Goal: Transaction & Acquisition: Purchase product/service

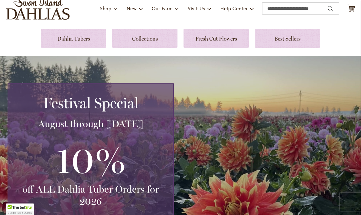
scroll to position [47, 0]
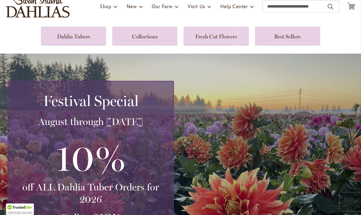
click at [74, 36] on link at bounding box center [73, 36] width 65 height 19
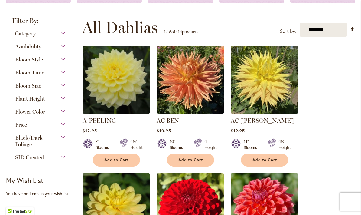
scroll to position [108, 0]
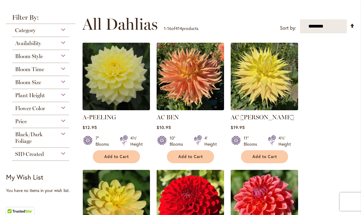
click at [67, 96] on div "Plant Height" at bounding box center [40, 94] width 57 height 10
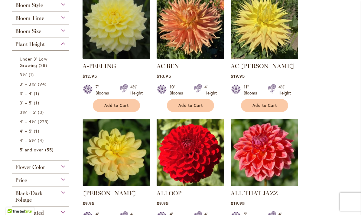
scroll to position [160, 0]
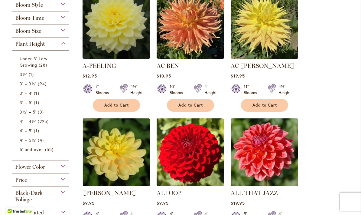
click at [38, 87] on span "94 items" at bounding box center [43, 83] width 10 height 6
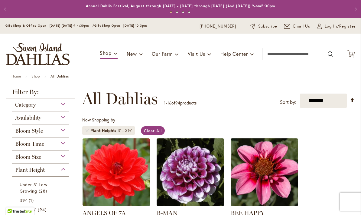
click at [67, 131] on div "Bloom Style" at bounding box center [40, 129] width 57 height 10
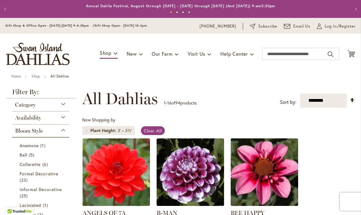
scroll to position [125, 0]
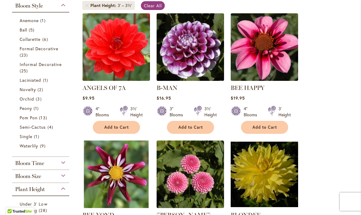
click at [37, 148] on span "Waterlily" at bounding box center [29, 146] width 18 height 6
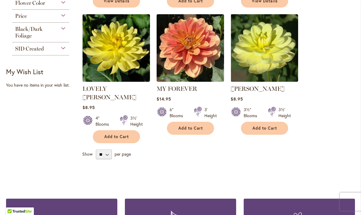
scroll to position [378, 0]
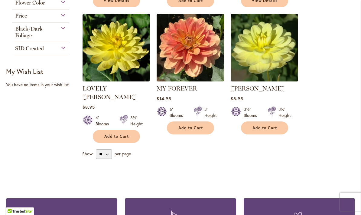
click at [194, 51] on img at bounding box center [190, 47] width 67 height 67
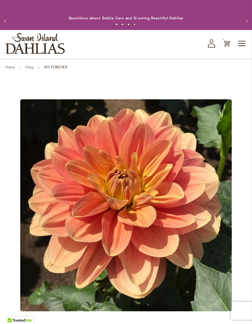
click at [4, 24] on button "Previous" at bounding box center [6, 21] width 12 height 12
click at [8, 26] on button "Previous" at bounding box center [6, 21] width 12 height 12
click at [10, 26] on button "Previous" at bounding box center [6, 21] width 12 height 12
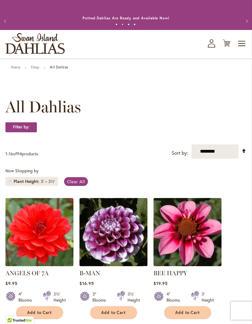
click at [80, 184] on span "Clear All" at bounding box center [76, 181] width 18 height 6
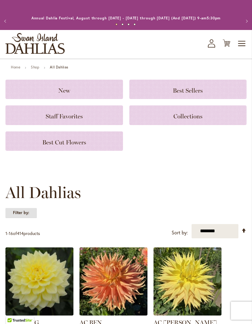
click at [24, 218] on strong "Filter by:" at bounding box center [20, 212] width 31 height 10
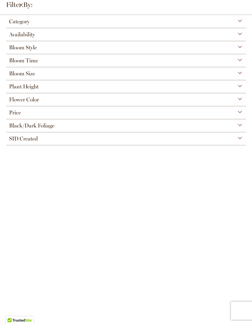
click at [120, 88] on div "Plant Height" at bounding box center [126, 85] width 240 height 10
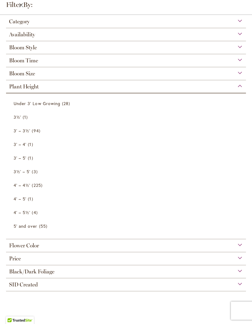
click at [39, 188] on span "225 items" at bounding box center [38, 185] width 12 height 6
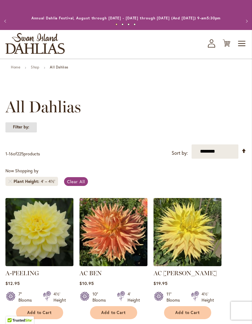
click at [20, 131] on strong "Filter by:" at bounding box center [20, 127] width 31 height 10
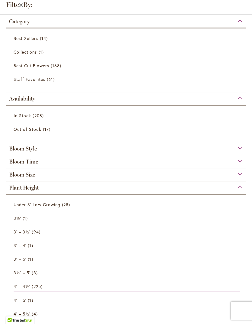
click at [62, 147] on div "Bloom Style" at bounding box center [126, 147] width 240 height 10
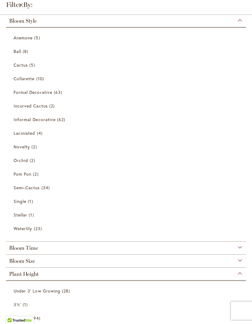
click at [32, 229] on span "Waterlily" at bounding box center [23, 228] width 18 height 6
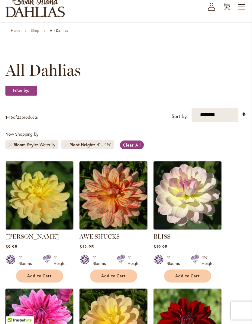
scroll to position [43, 0]
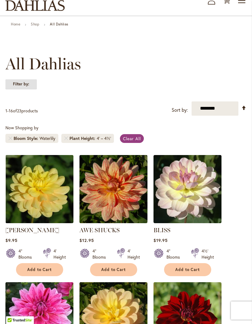
click at [24, 90] on strong "Filter by:" at bounding box center [20, 84] width 31 height 10
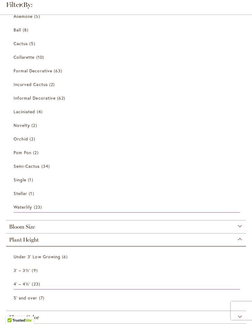
scroll to position [48, 0]
click at [36, 207] on span "23 items" at bounding box center [39, 207] width 10 height 6
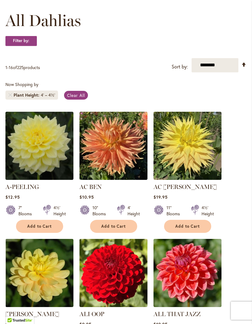
scroll to position [93, 0]
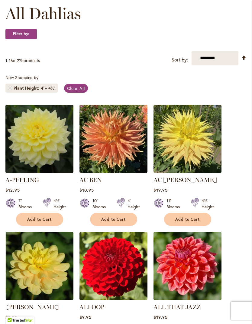
click at [75, 91] on span "Clear All" at bounding box center [76, 88] width 18 height 6
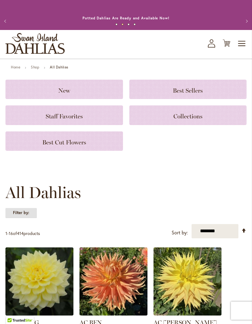
click at [22, 218] on strong "Filter by:" at bounding box center [20, 212] width 31 height 10
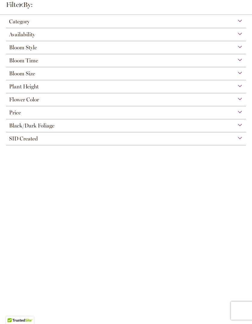
click at [143, 46] on div "Bloom Style" at bounding box center [126, 46] width 240 height 10
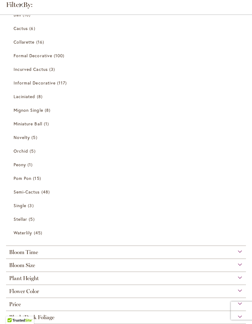
scroll to position [62, 0]
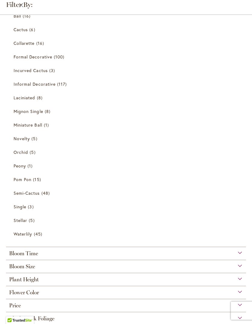
click at [42, 236] on span "45 items" at bounding box center [39, 233] width 10 height 6
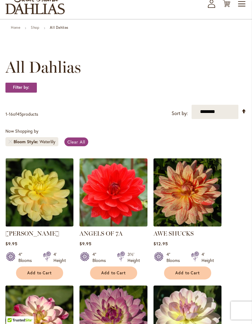
scroll to position [40, 0]
click at [27, 93] on strong "Filter by:" at bounding box center [20, 87] width 31 height 10
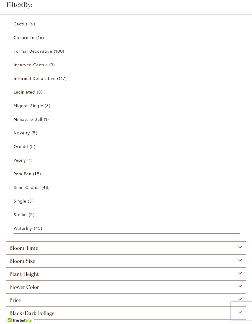
scroll to position [67, 0]
click at [89, 275] on div "Plant Height" at bounding box center [126, 273] width 240 height 10
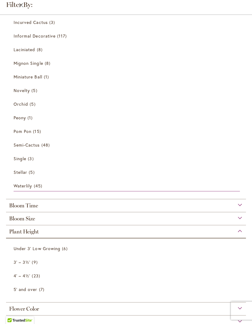
scroll to position [112, 0]
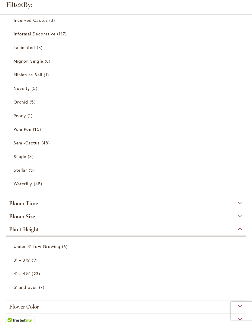
click at [27, 276] on span "4' – 4½'" at bounding box center [22, 273] width 17 height 6
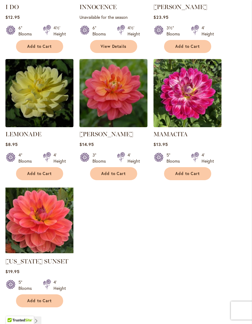
scroll to position [655, 0]
click at [39, 225] on img at bounding box center [39, 220] width 68 height 68
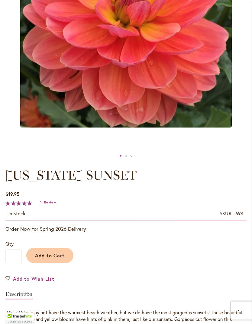
scroll to position [180, 0]
click at [49, 204] on span "Review" at bounding box center [50, 202] width 12 height 4
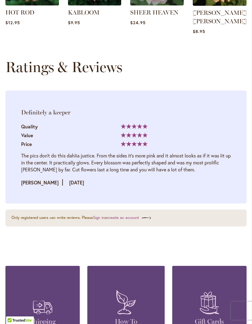
scroll to position [852, 0]
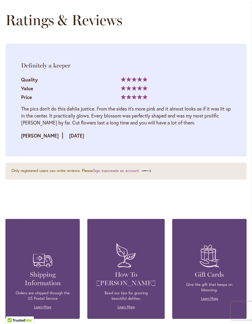
click at [221, 28] on div "Ratings & Reviews" at bounding box center [125, 19] width 241 height 17
click at [203, 65] on div "Definitely a keeper" at bounding box center [126, 65] width 210 height 8
click at [204, 65] on div "Definitely a keeper" at bounding box center [126, 65] width 210 height 8
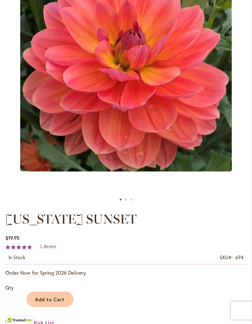
scroll to position [0, 0]
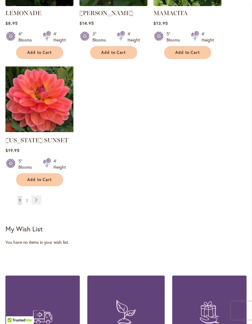
scroll to position [776, 0]
click at [42, 178] on span "Add to Cart" at bounding box center [39, 179] width 25 height 5
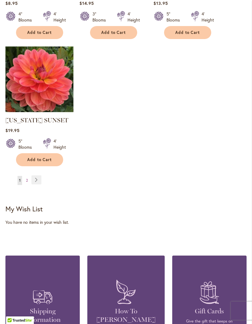
scroll to position [810, 0]
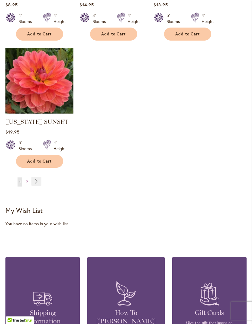
click at [26, 179] on span "2" at bounding box center [27, 181] width 2 height 5
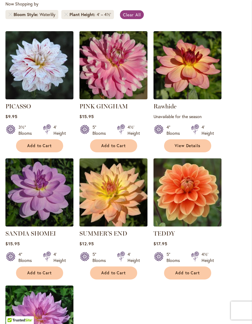
scroll to position [167, 0]
click at [46, 69] on img at bounding box center [39, 65] width 68 height 68
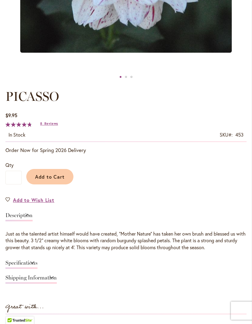
click at [48, 125] on span "Reviews" at bounding box center [51, 123] width 14 height 4
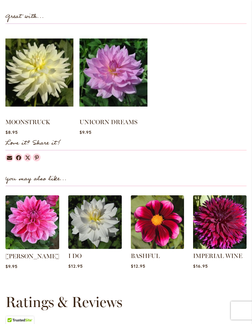
scroll to position [533, 0]
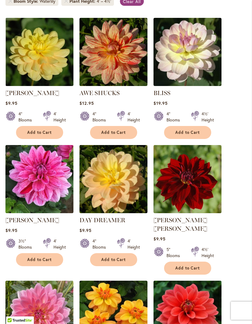
scroll to position [182, 0]
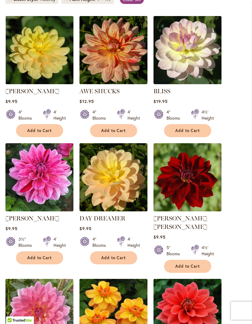
click at [40, 177] on img at bounding box center [39, 177] width 68 height 68
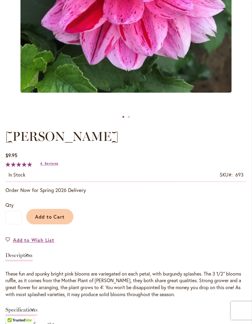
scroll to position [218, 0]
click at [48, 165] on span "Reviews" at bounding box center [52, 163] width 14 height 4
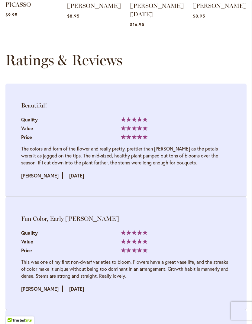
scroll to position [845, 0]
